Goal: Find specific page/section: Find specific page/section

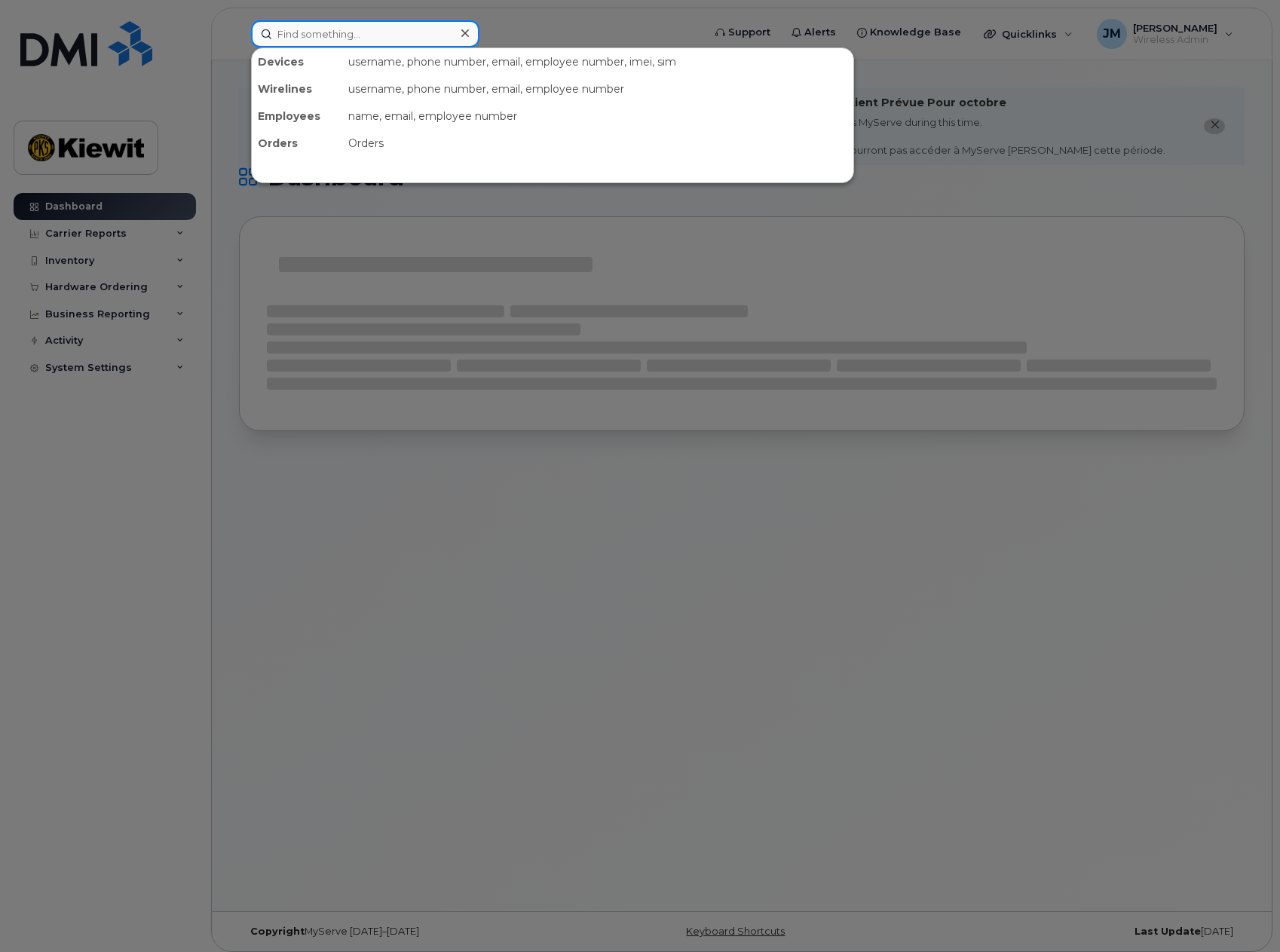
click at [376, 35] on input at bounding box center [365, 34] width 228 height 27
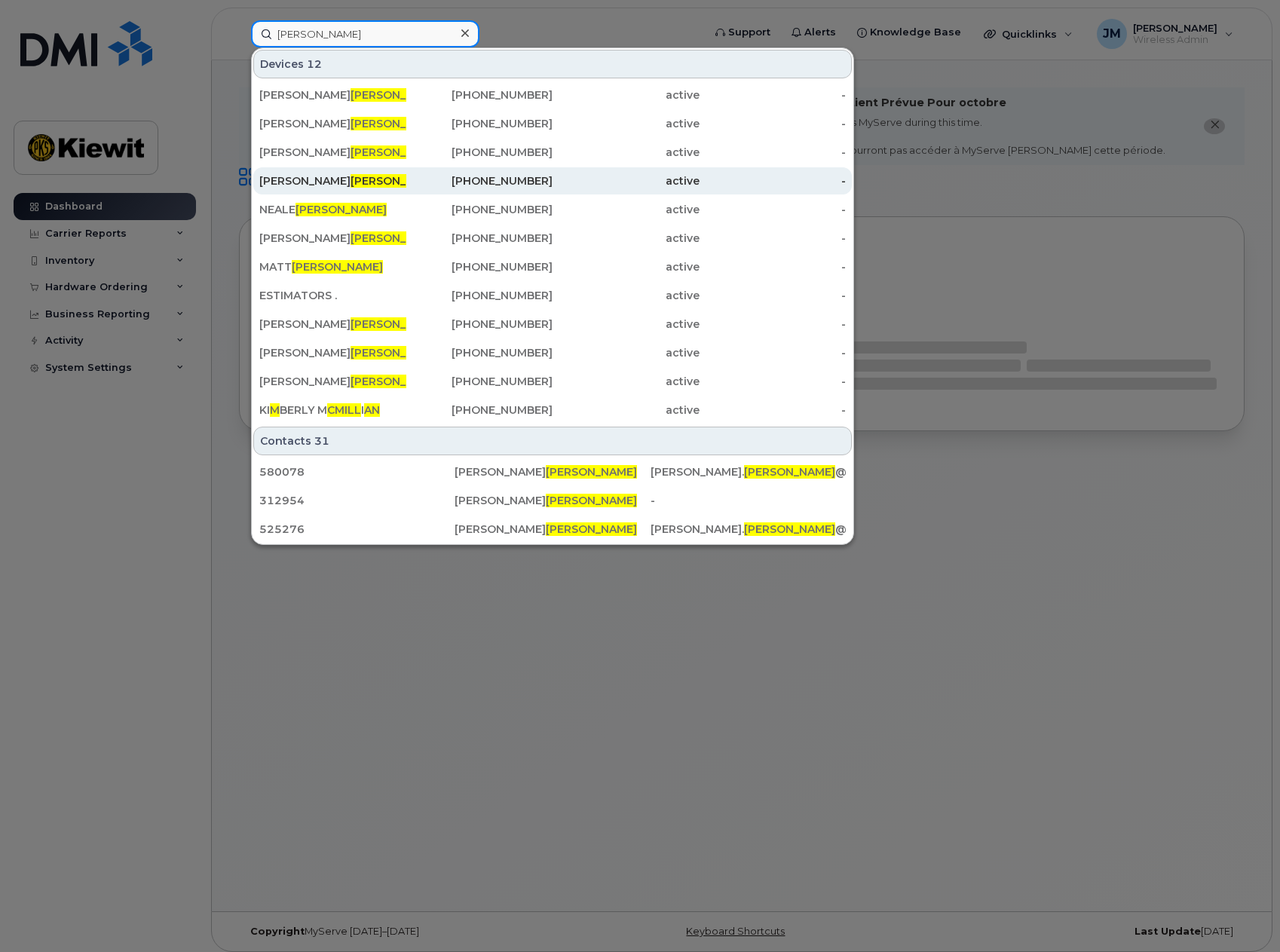
type input "mcmillan"
click at [350, 180] on span "MCMILLAN" at bounding box center [396, 181] width 92 height 13
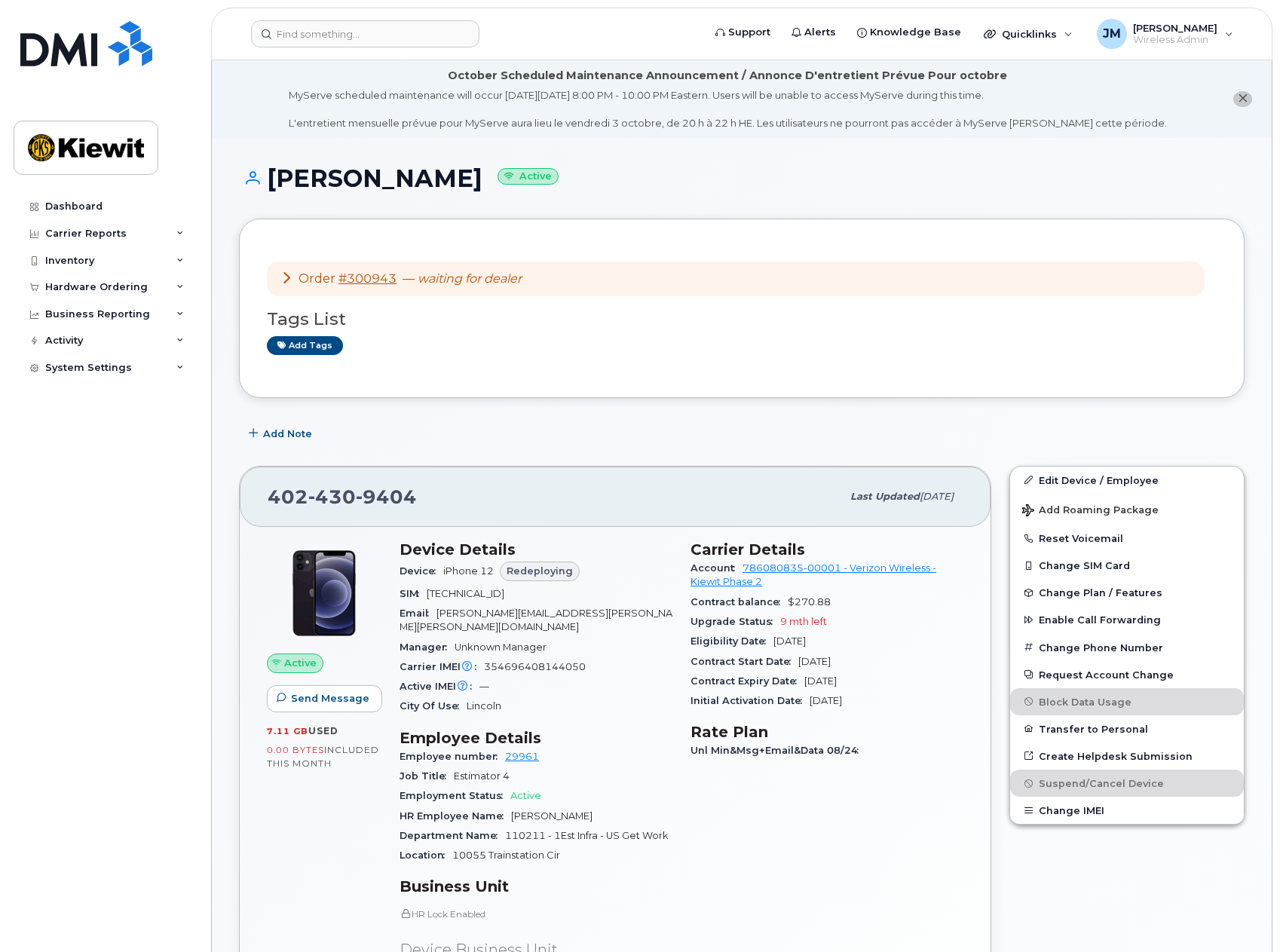
click at [283, 278] on icon at bounding box center [286, 277] width 12 height 12
